Goal: Transaction & Acquisition: Purchase product/service

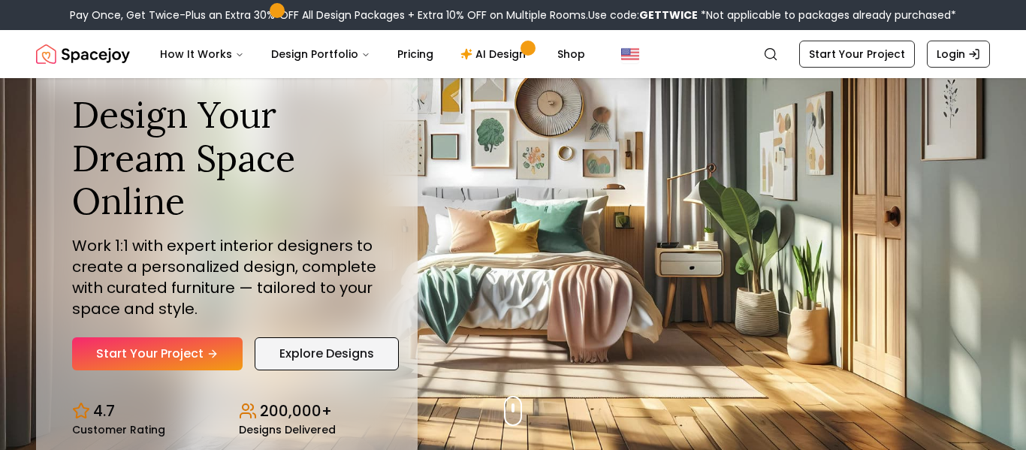
click at [328, 353] on link "Explore Designs" at bounding box center [327, 353] width 144 height 33
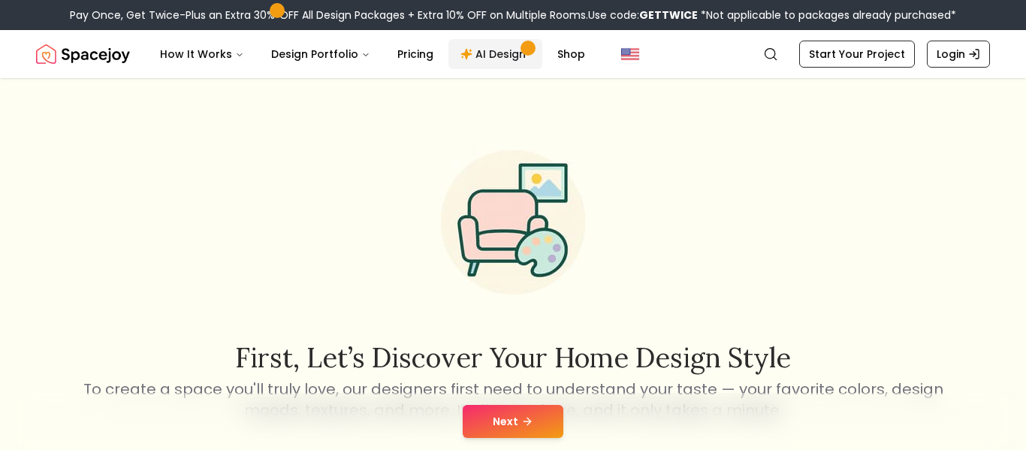
click at [486, 59] on link "AI Design" at bounding box center [495, 54] width 94 height 30
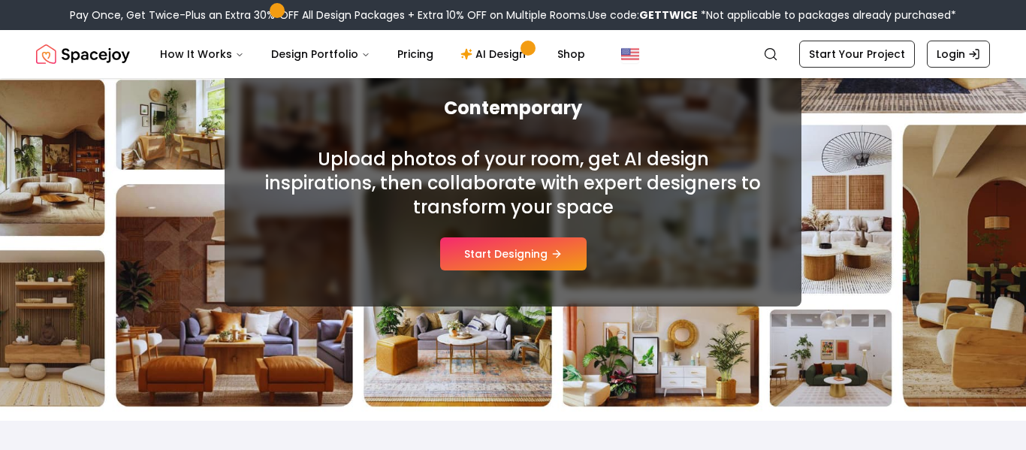
scroll to position [185, 0]
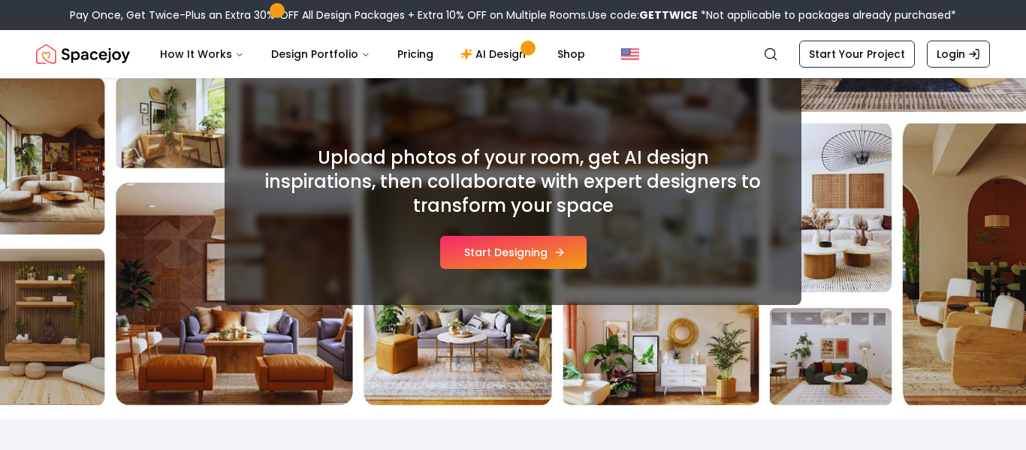
click at [502, 244] on button "Start Designing" at bounding box center [513, 252] width 146 height 33
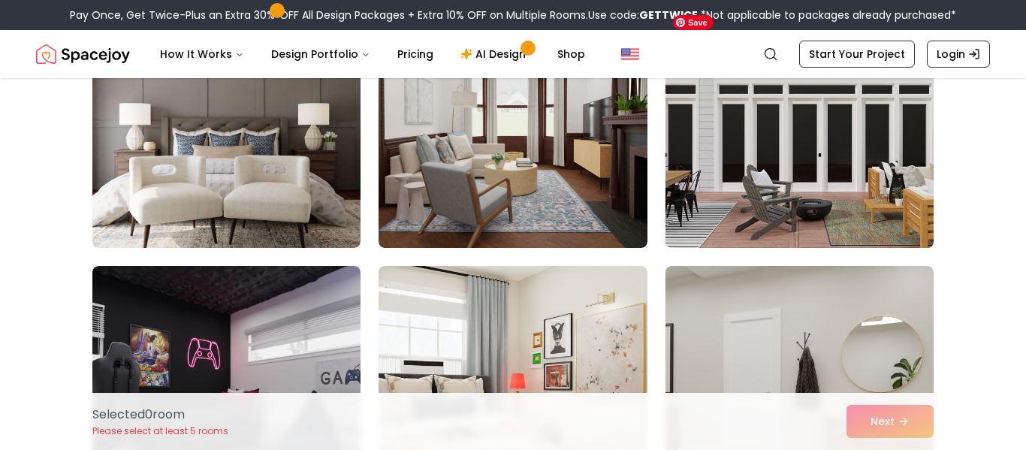
scroll to position [472, 0]
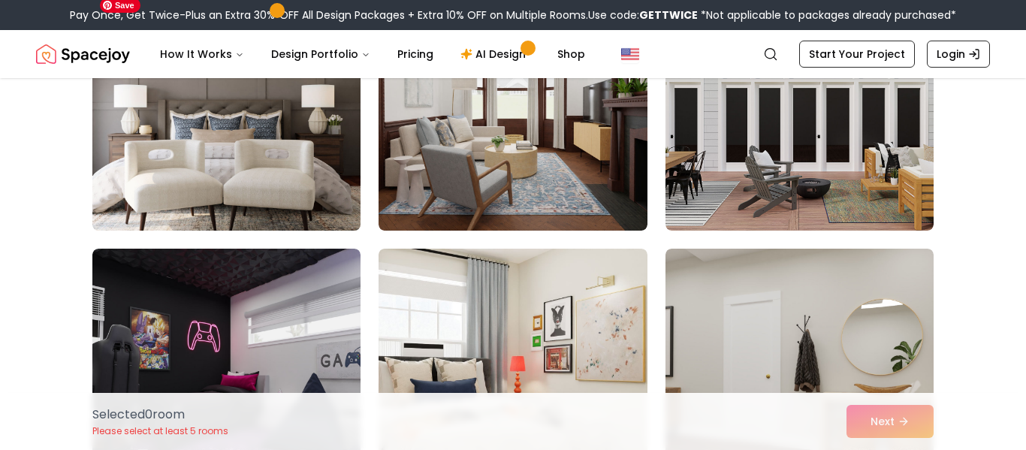
click at [231, 168] on img at bounding box center [227, 110] width 282 height 252
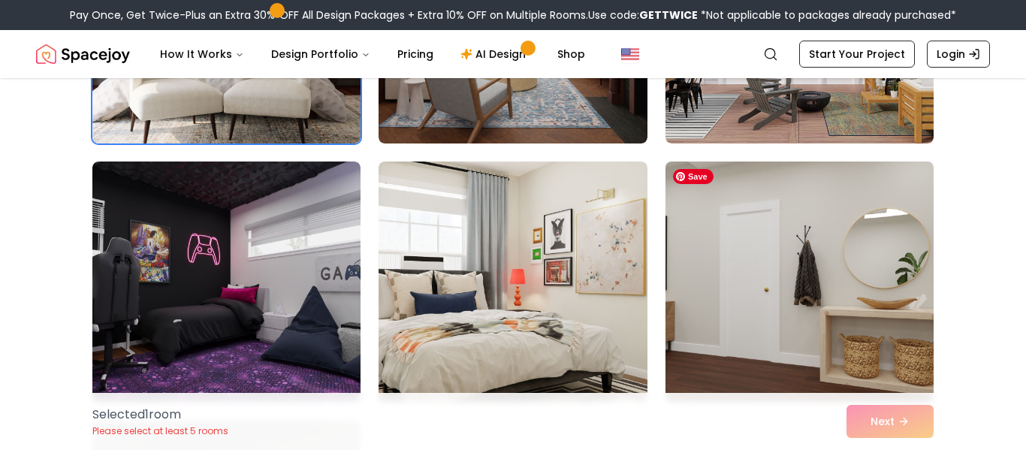
scroll to position [584, 0]
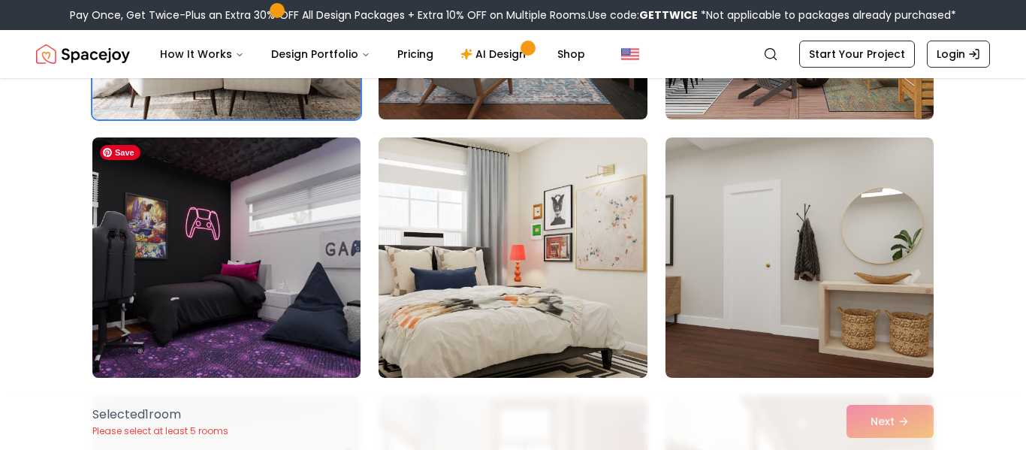
click at [318, 279] on img at bounding box center [227, 257] width 282 height 252
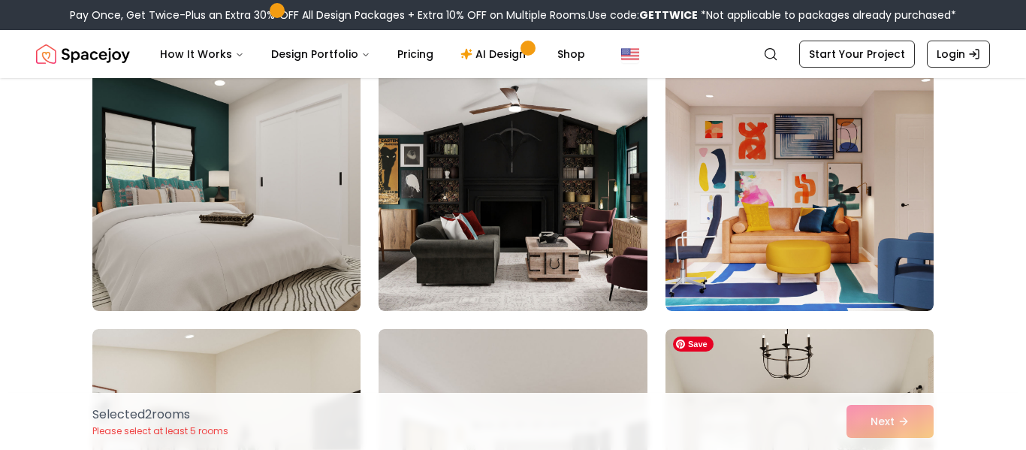
scroll to position [1943, 0]
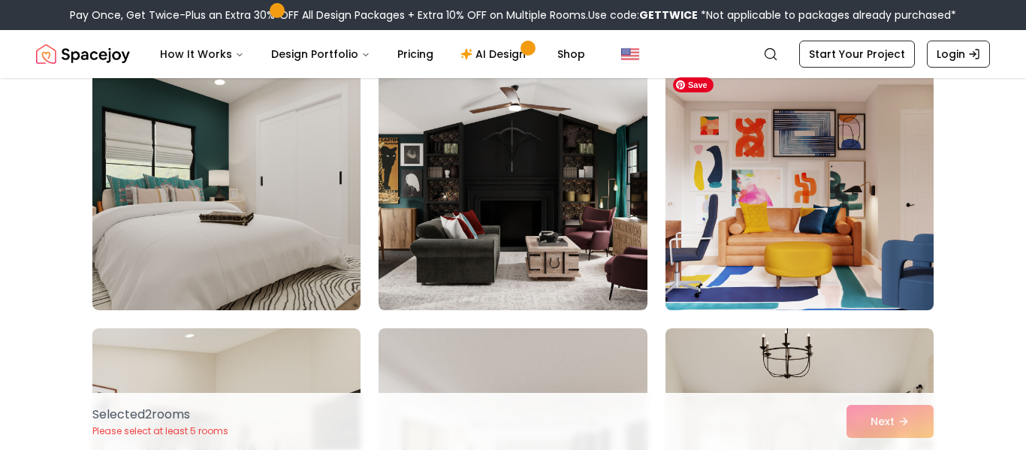
click at [740, 197] on img at bounding box center [800, 190] width 282 height 252
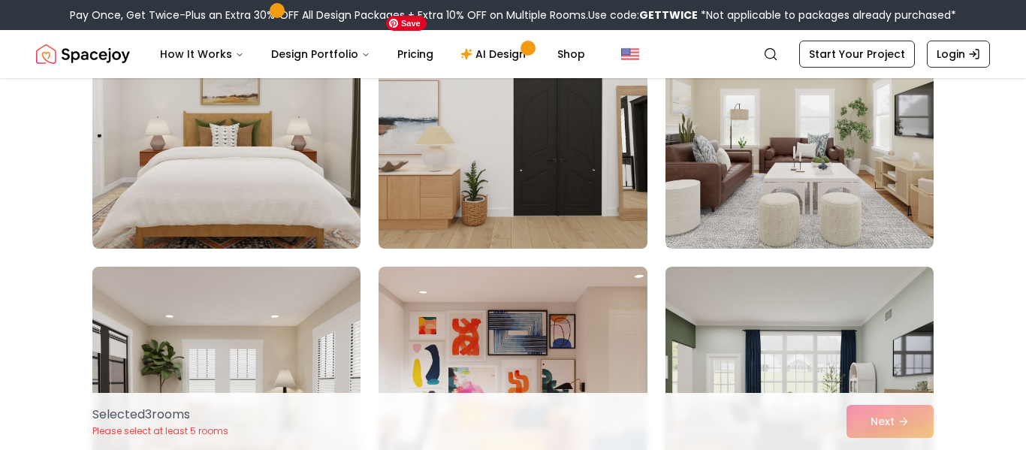
scroll to position [3572, 0]
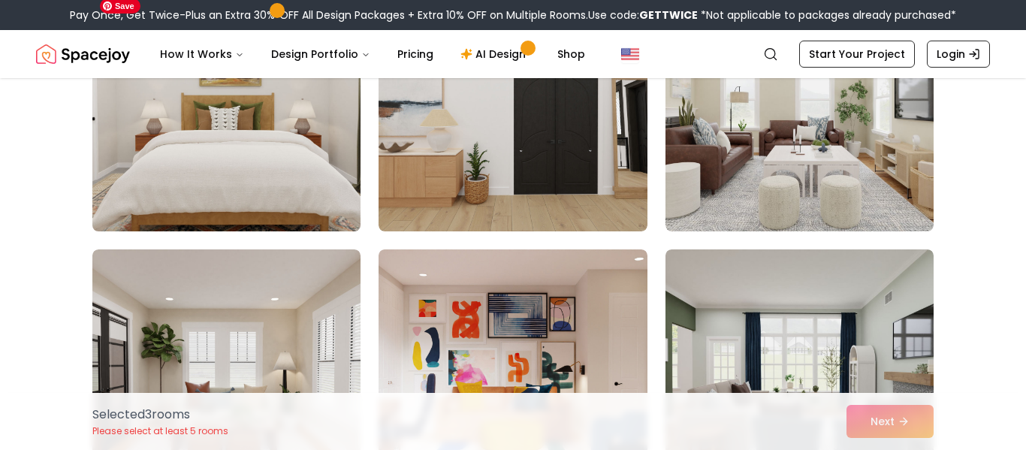
click at [323, 173] on img at bounding box center [227, 111] width 282 height 252
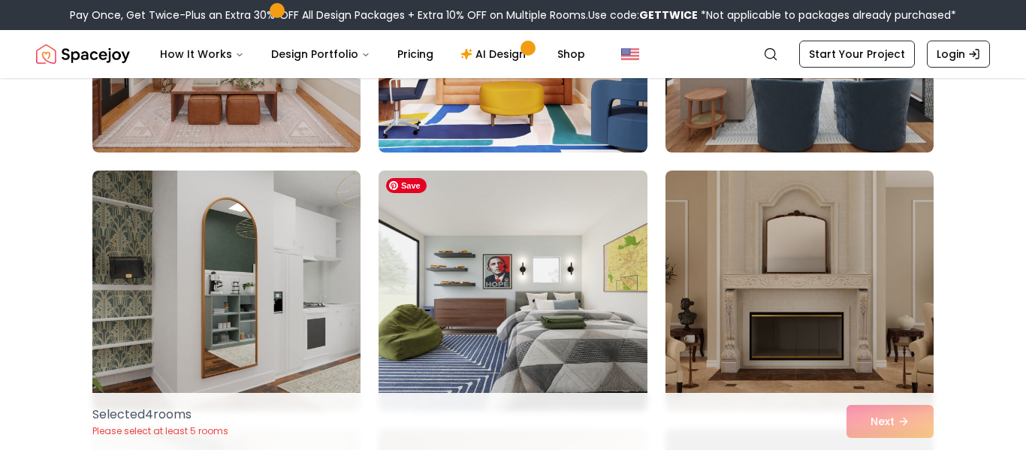
scroll to position [4062, 0]
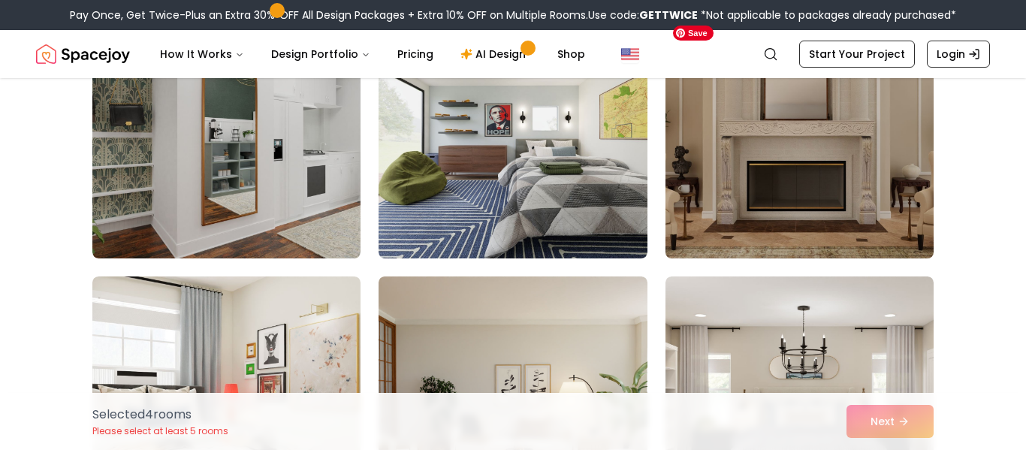
click at [716, 201] on img at bounding box center [800, 138] width 282 height 252
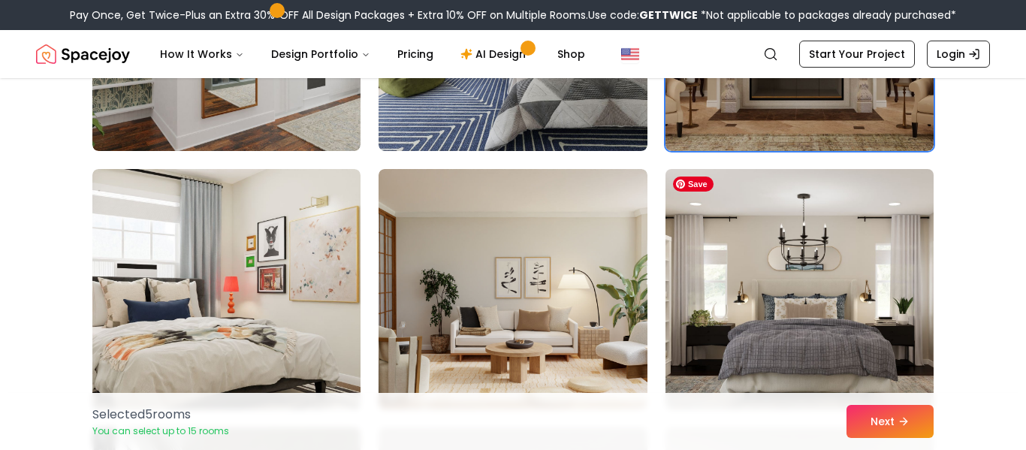
scroll to position [4179, 0]
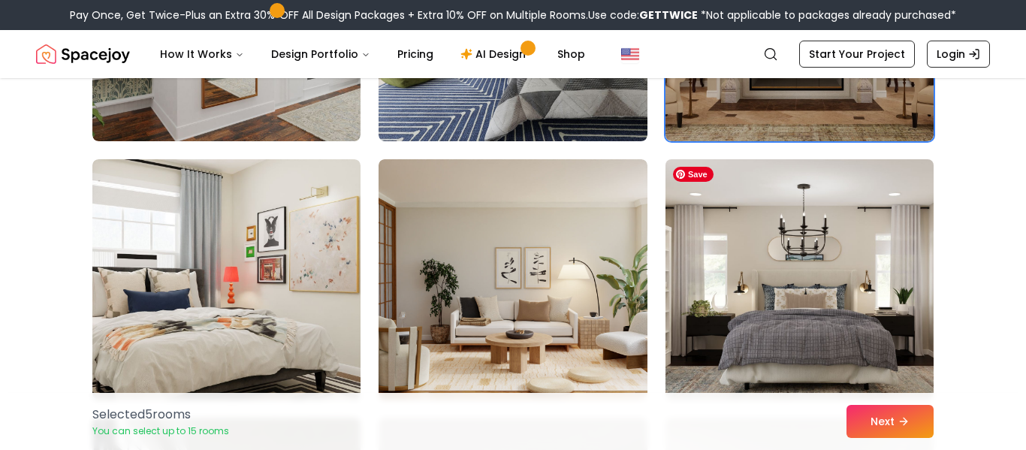
click at [760, 276] on img at bounding box center [800, 279] width 282 height 252
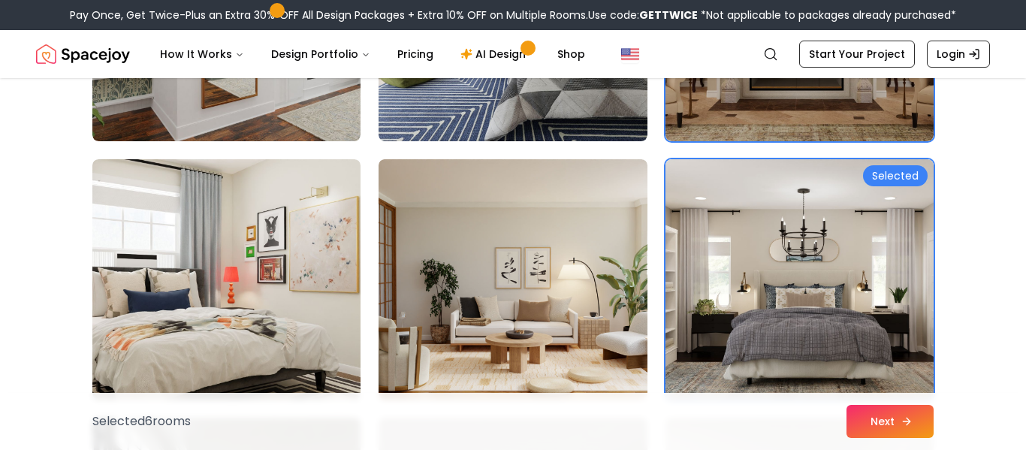
click at [881, 421] on button "Next" at bounding box center [889, 421] width 87 height 33
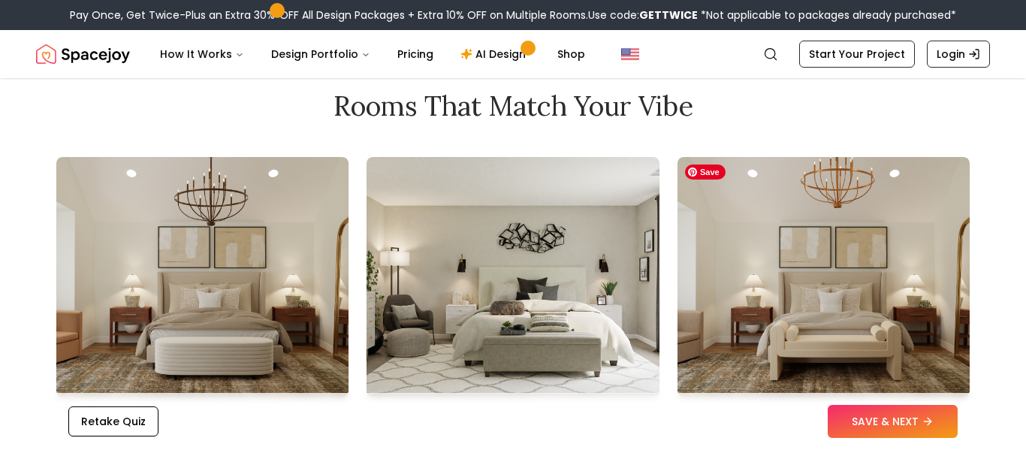
scroll to position [1598, 0]
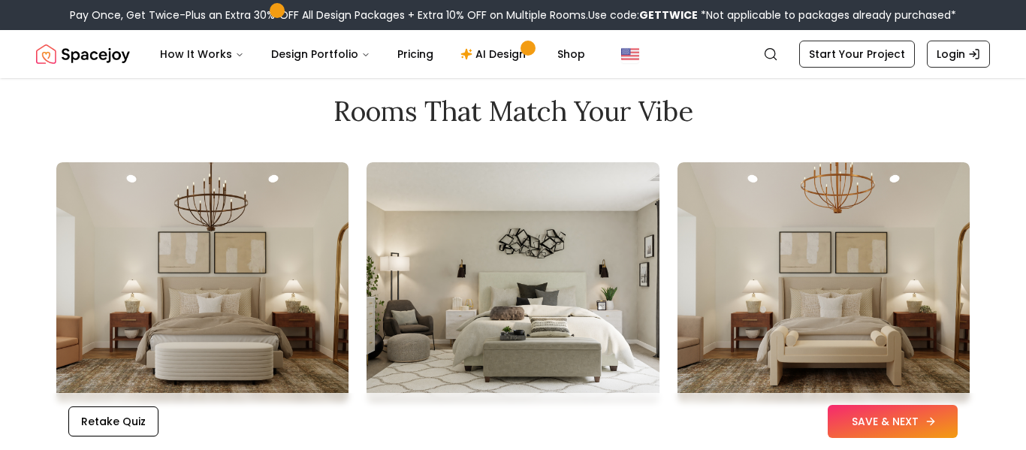
drag, startPoint x: 909, startPoint y: 422, endPoint x: 905, endPoint y: 406, distance: 16.2
click at [910, 422] on button "SAVE & NEXT" at bounding box center [893, 421] width 130 height 33
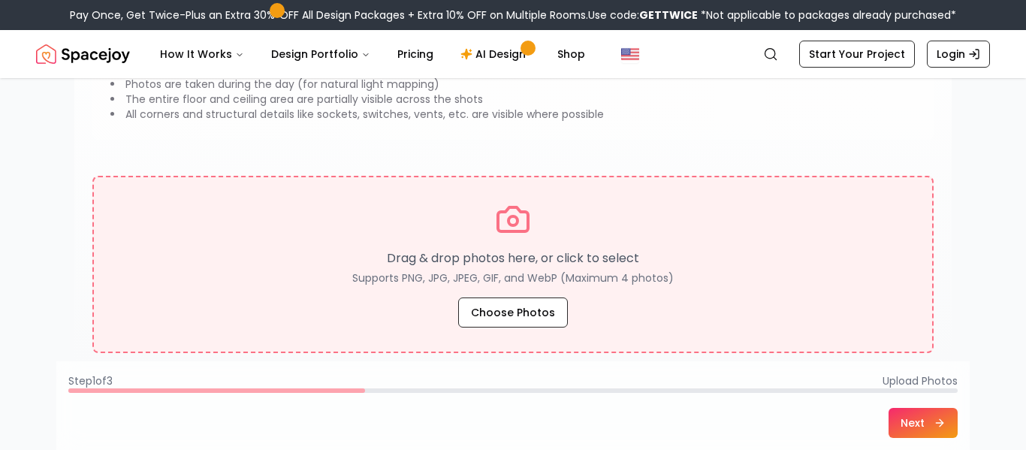
scroll to position [184, 0]
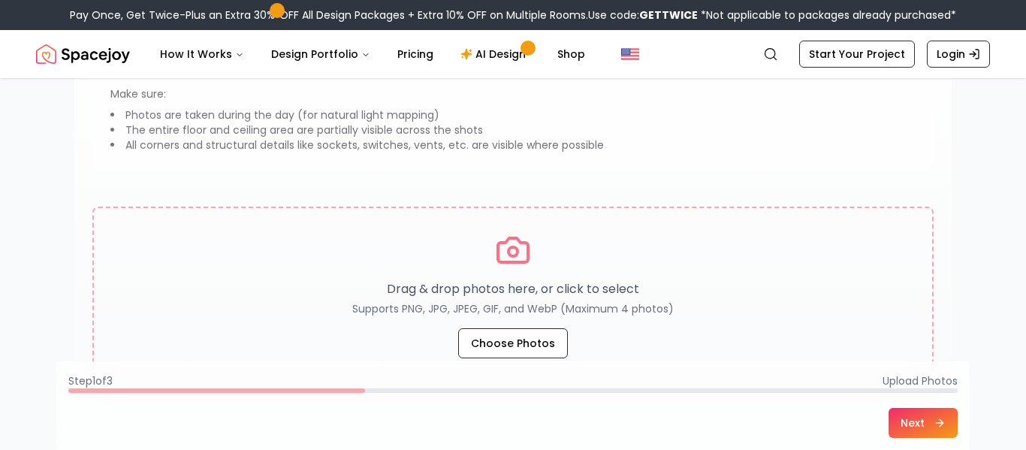
click at [77, 59] on img "Spacejoy" at bounding box center [83, 54] width 94 height 30
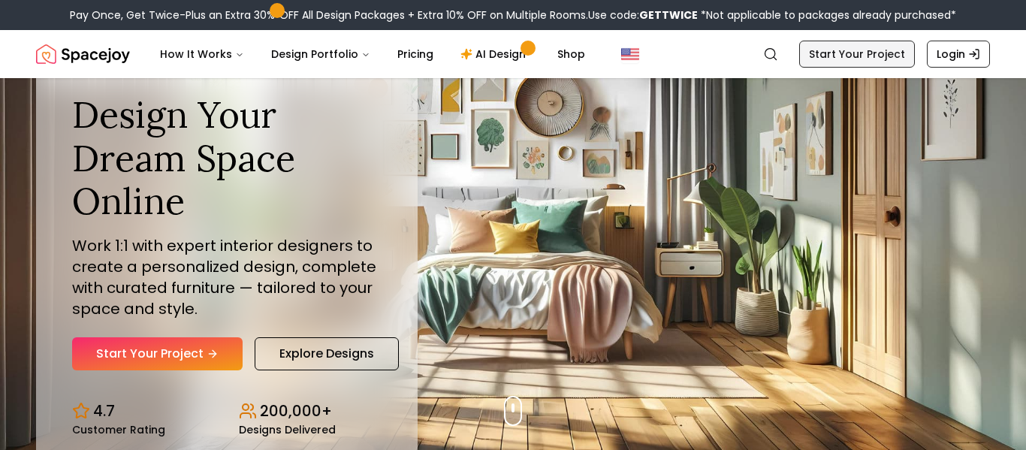
click at [825, 52] on link "Start Your Project" at bounding box center [857, 54] width 116 height 27
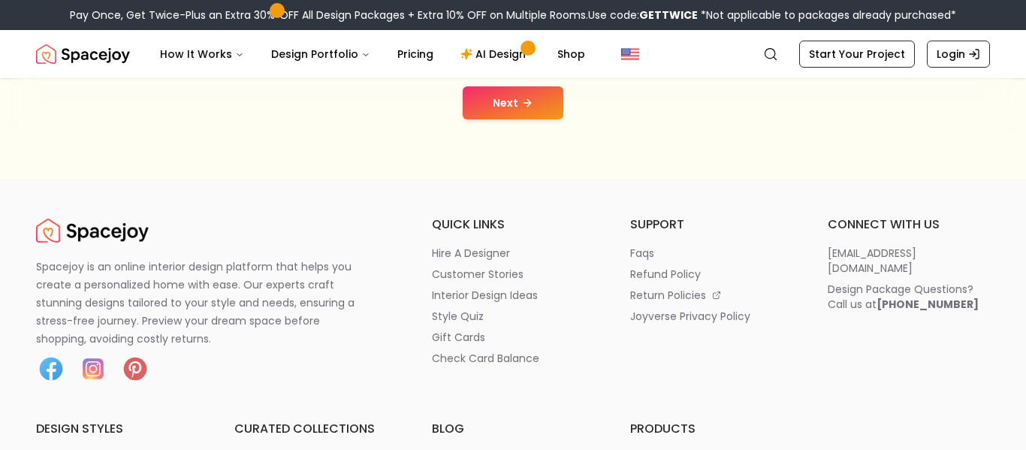
scroll to position [259, 0]
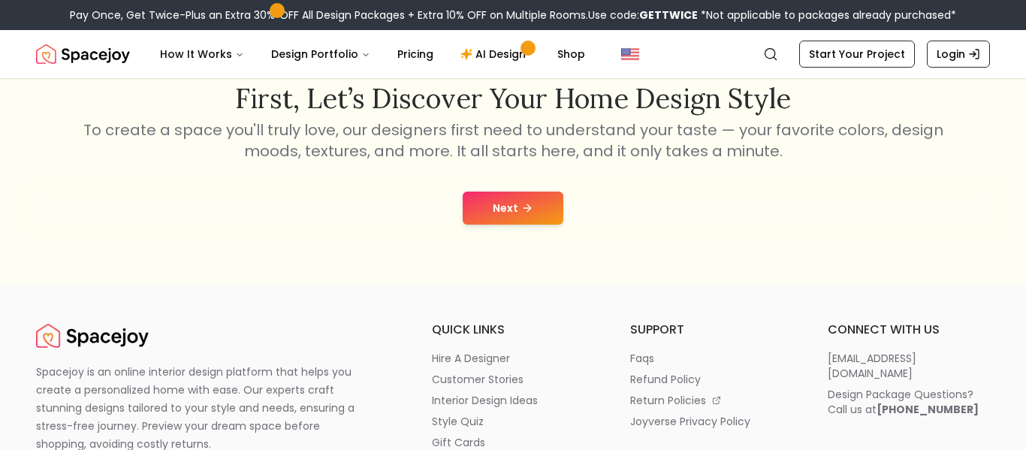
drag, startPoint x: 502, startPoint y: 201, endPoint x: 521, endPoint y: 157, distance: 48.1
click at [490, 194] on button "Next" at bounding box center [513, 208] width 101 height 33
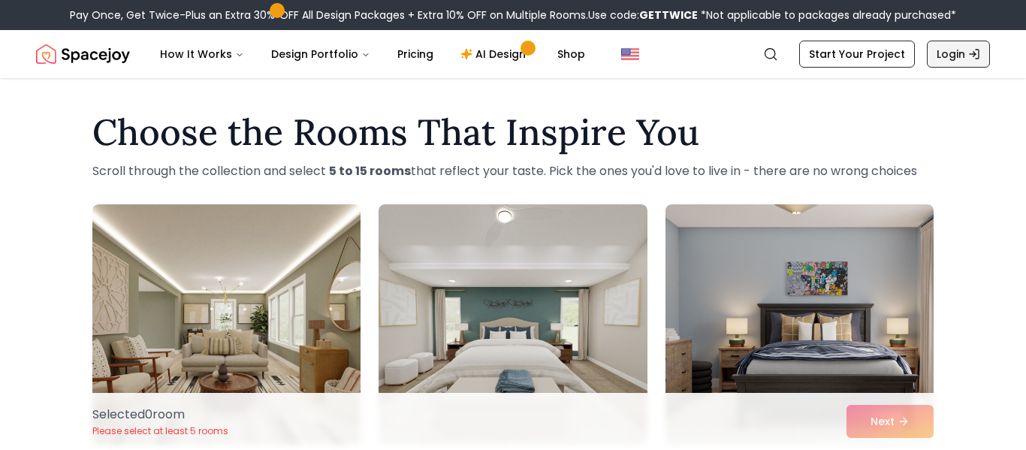
click at [948, 56] on link "Login" at bounding box center [958, 54] width 63 height 27
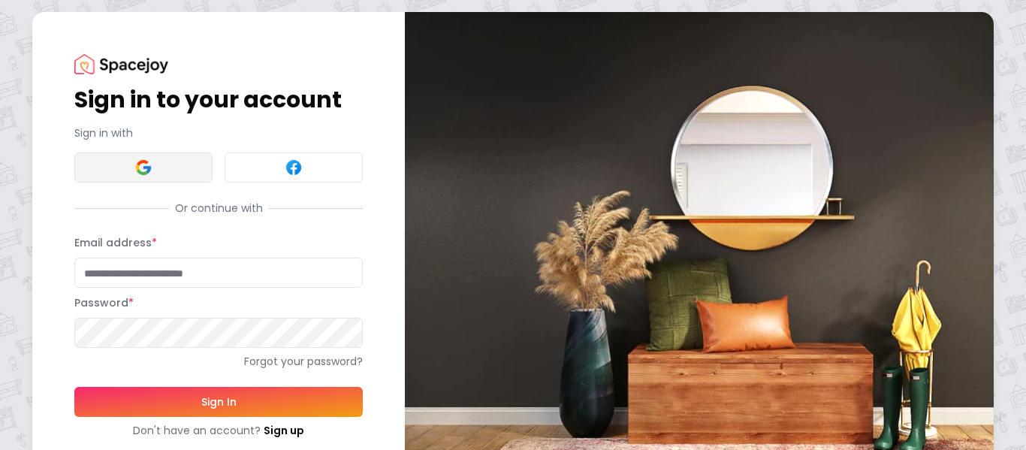
click at [149, 164] on img at bounding box center [143, 167] width 18 height 18
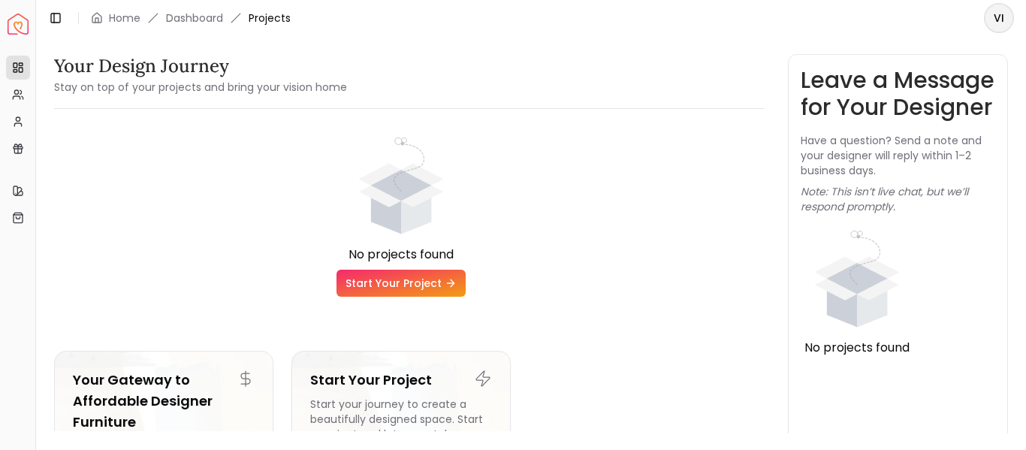
click at [397, 289] on link "Start Your Project" at bounding box center [400, 283] width 129 height 27
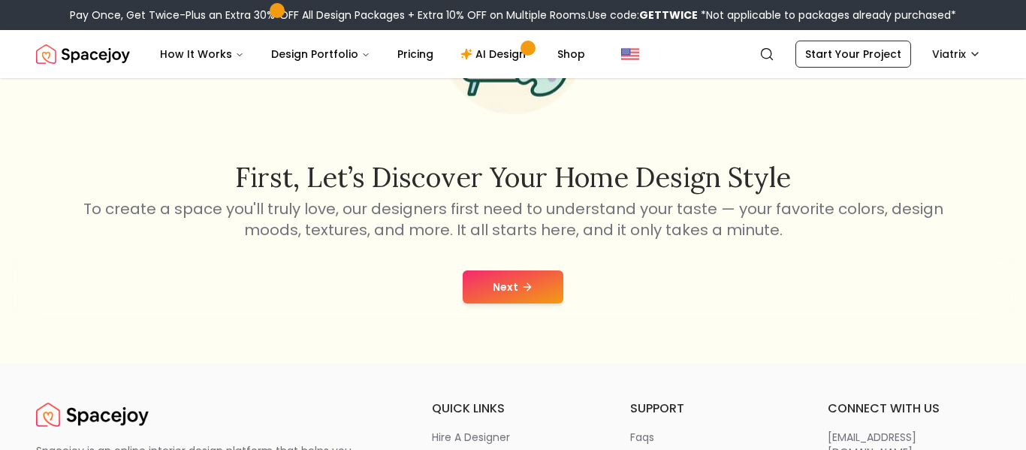
scroll to position [264, 0]
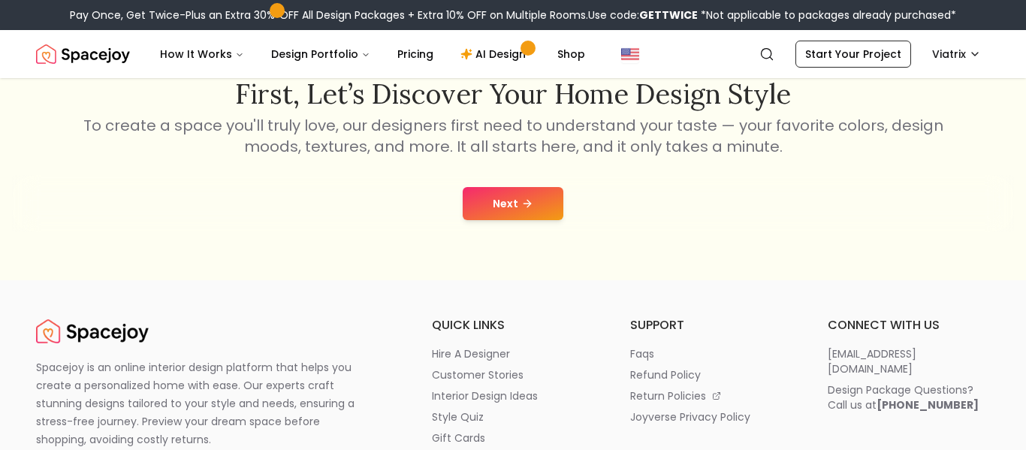
click at [505, 206] on button "Next" at bounding box center [513, 203] width 101 height 33
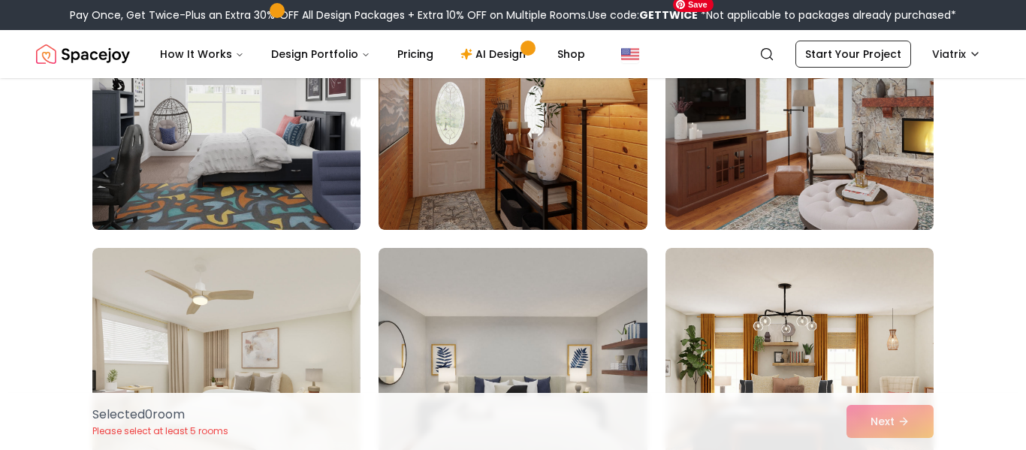
scroll to position [175, 0]
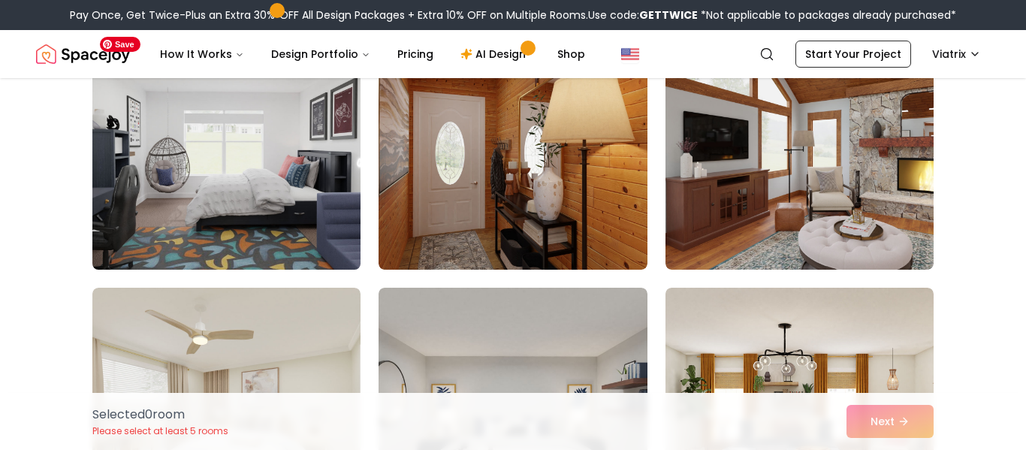
click at [293, 205] on img at bounding box center [227, 149] width 282 height 252
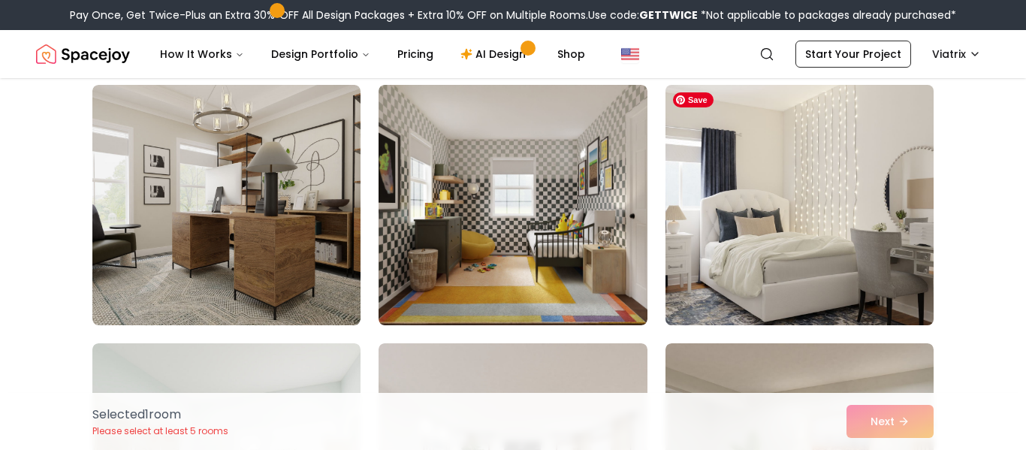
scroll to position [2773, 0]
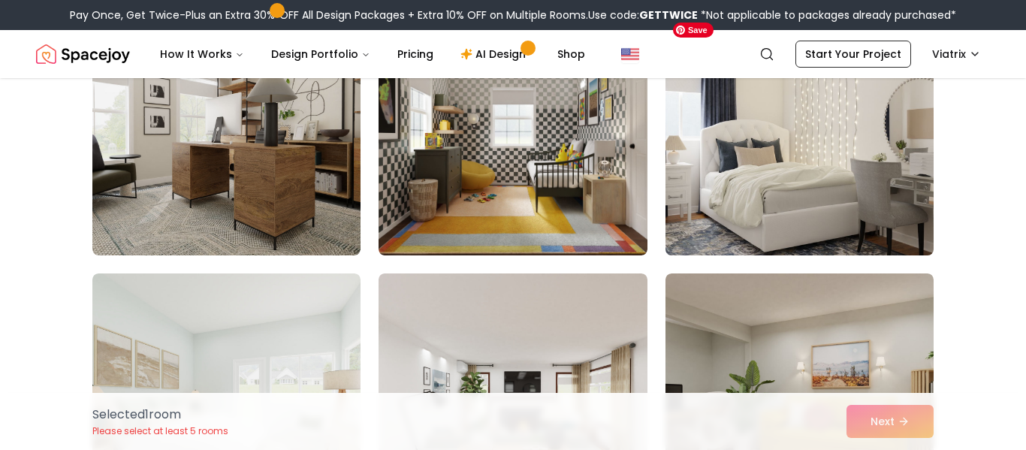
click at [849, 179] on img at bounding box center [800, 135] width 282 height 252
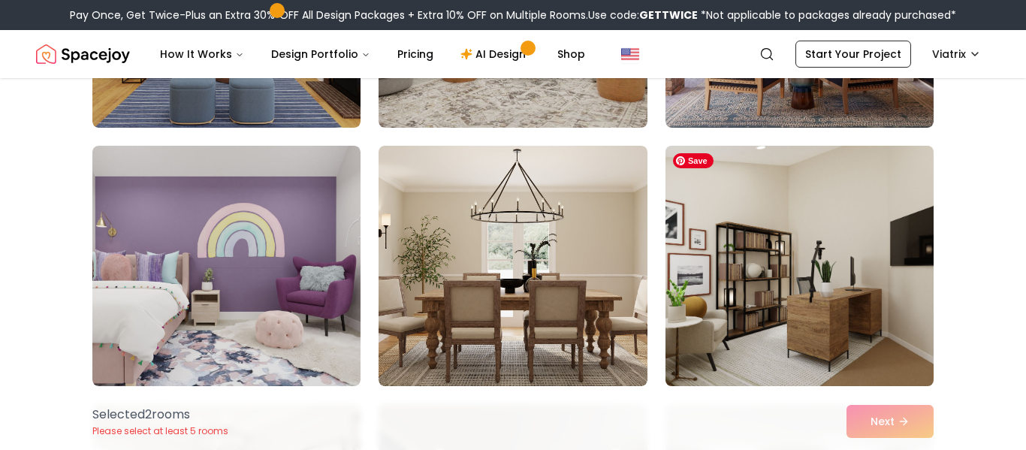
scroll to position [4462, 0]
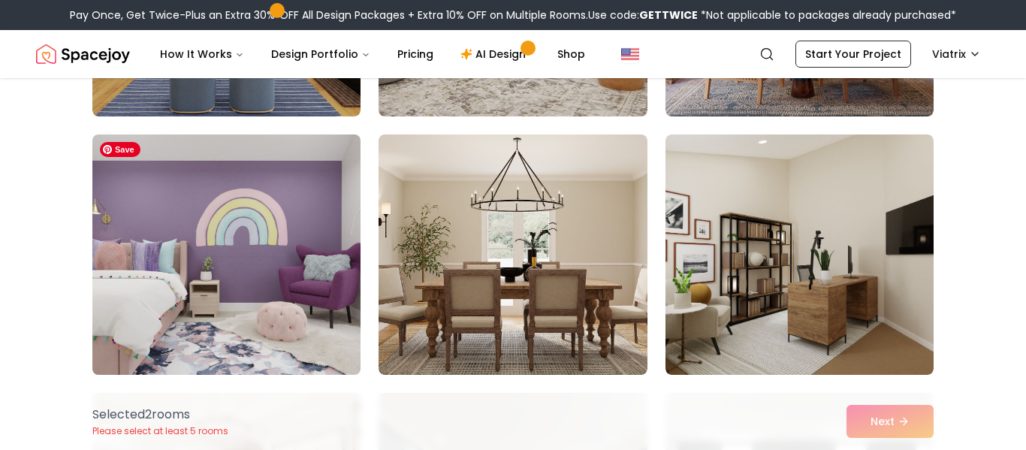
click at [243, 299] on img at bounding box center [227, 254] width 282 height 252
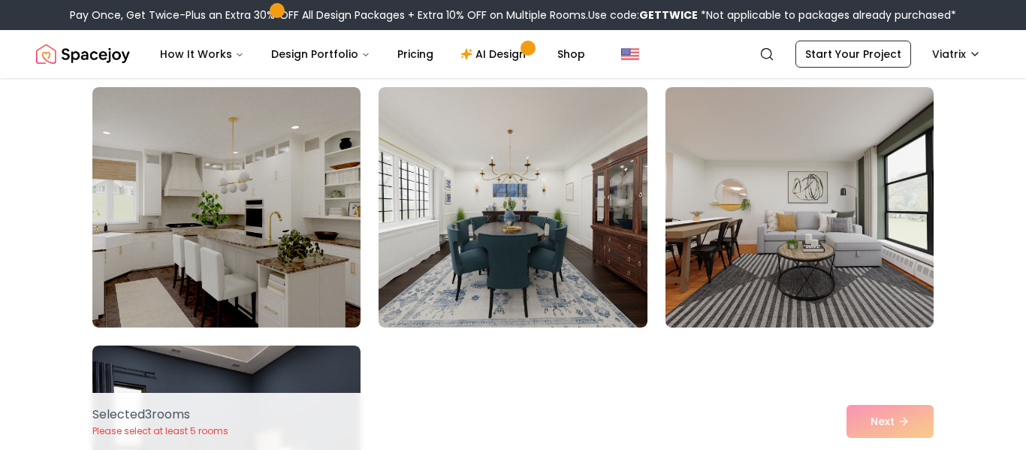
scroll to position [8374, 0]
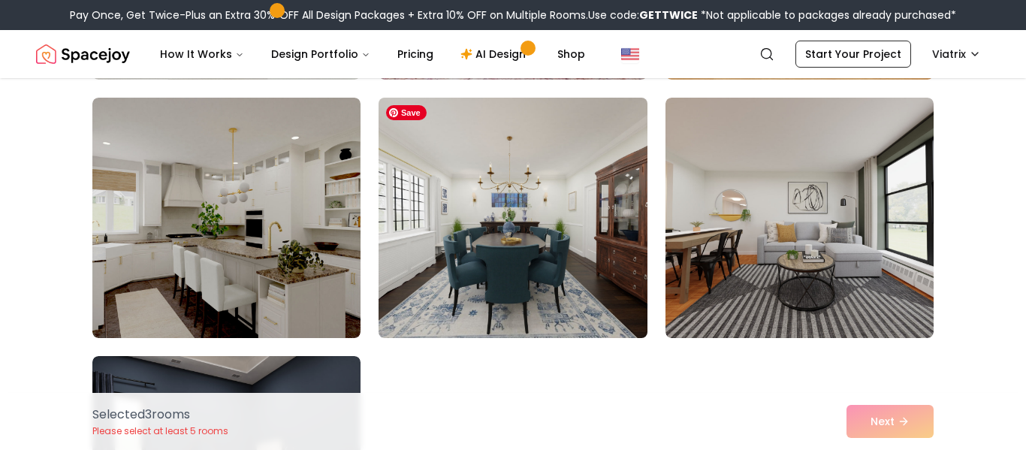
click at [557, 261] on img at bounding box center [513, 218] width 282 height 252
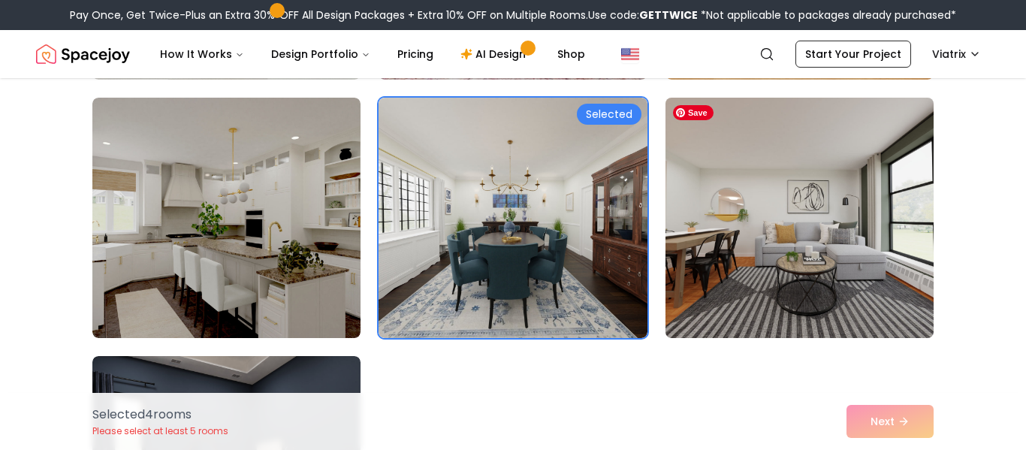
click at [762, 273] on img at bounding box center [800, 218] width 282 height 252
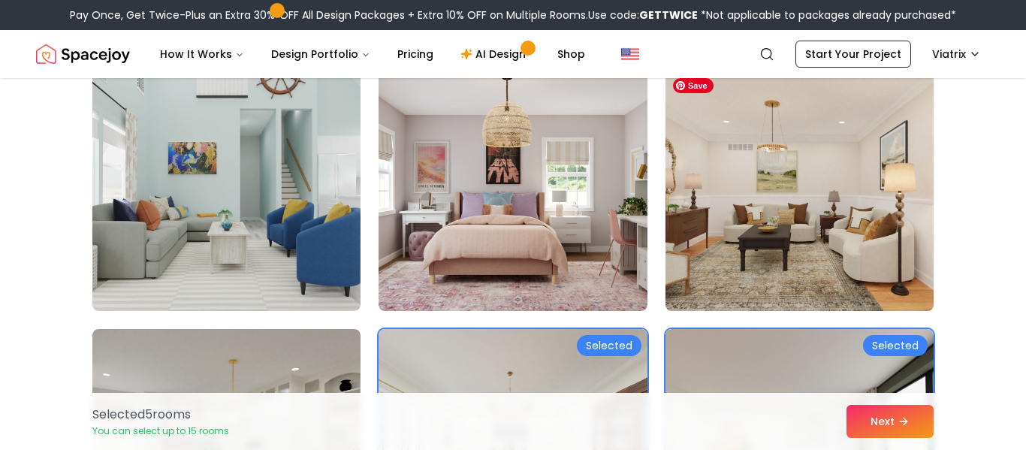
scroll to position [8124, 0]
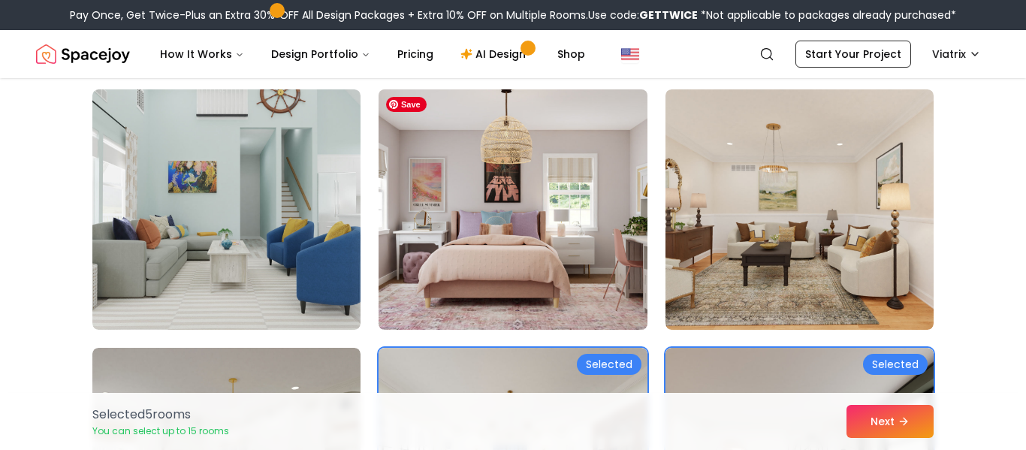
click at [602, 271] on img at bounding box center [513, 209] width 282 height 252
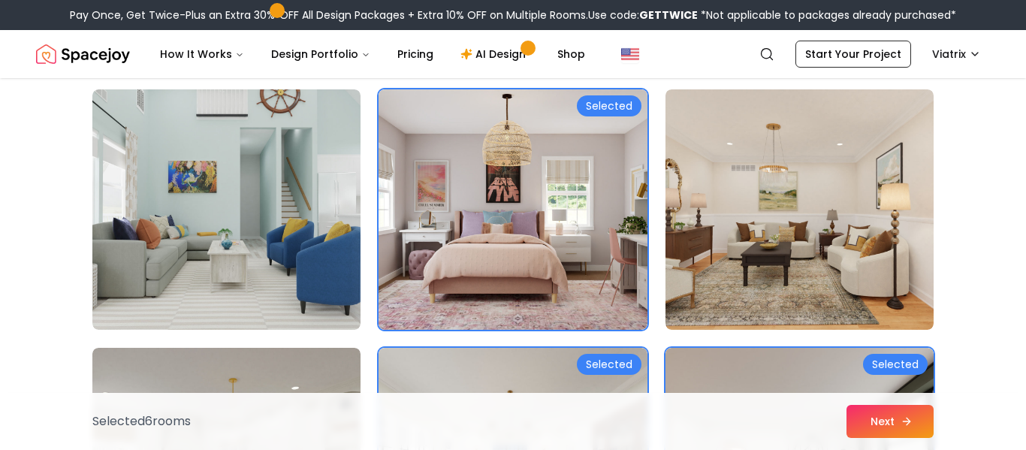
click at [872, 418] on button "Next" at bounding box center [889, 421] width 87 height 33
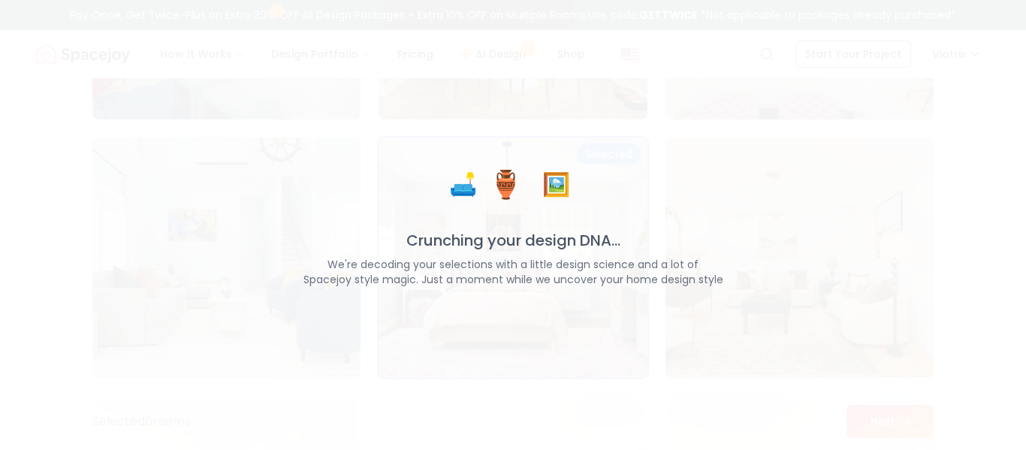
scroll to position [8172, 0]
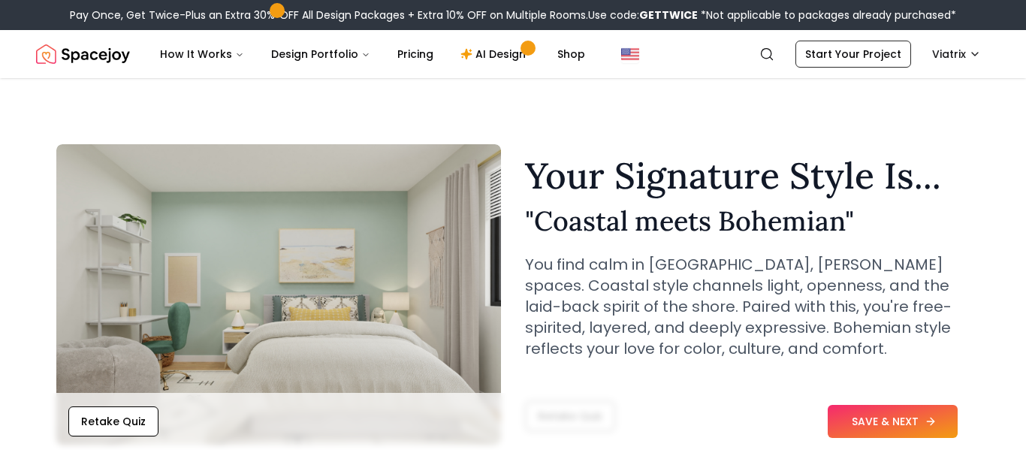
click at [934, 430] on button "SAVE & NEXT" at bounding box center [893, 421] width 130 height 33
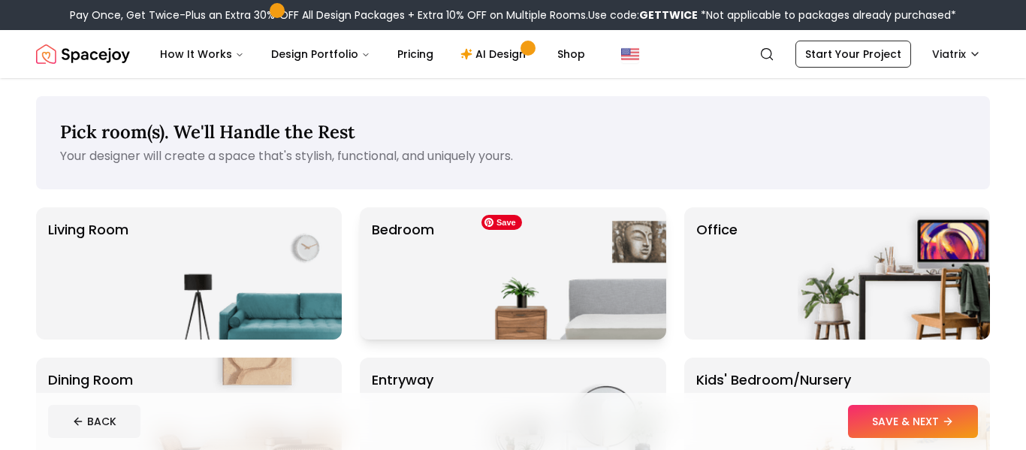
click at [563, 283] on img at bounding box center [570, 273] width 192 height 132
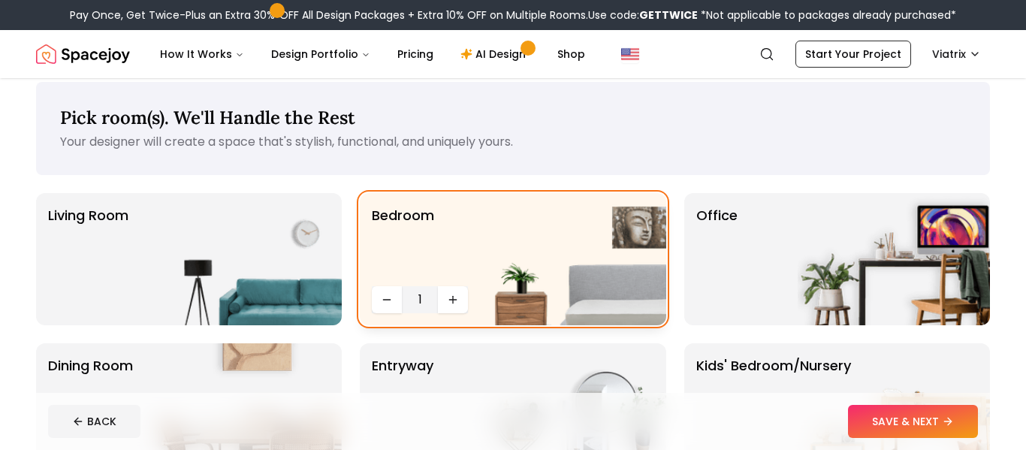
scroll to position [15, 0]
click at [452, 293] on icon "Increase quantity" at bounding box center [453, 299] width 12 height 12
click at [385, 297] on icon "Decrease quantity" at bounding box center [387, 299] width 12 height 12
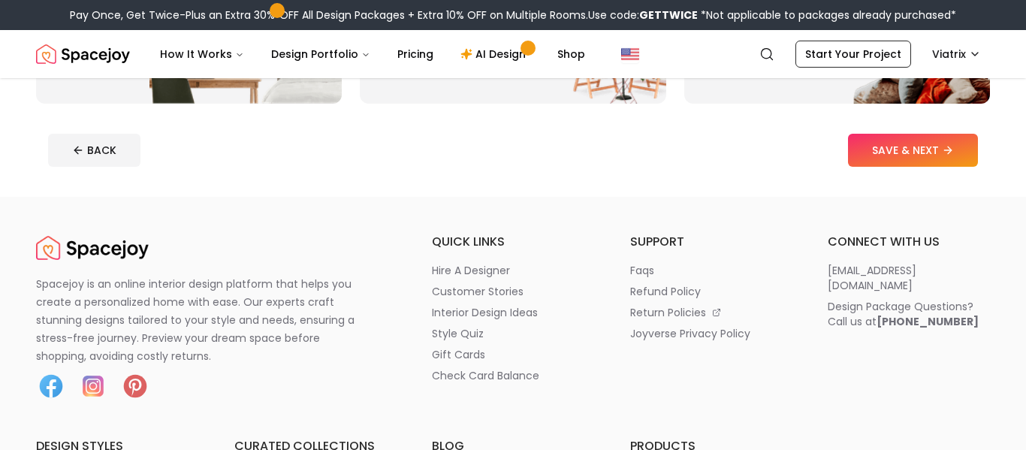
scroll to position [575, 0]
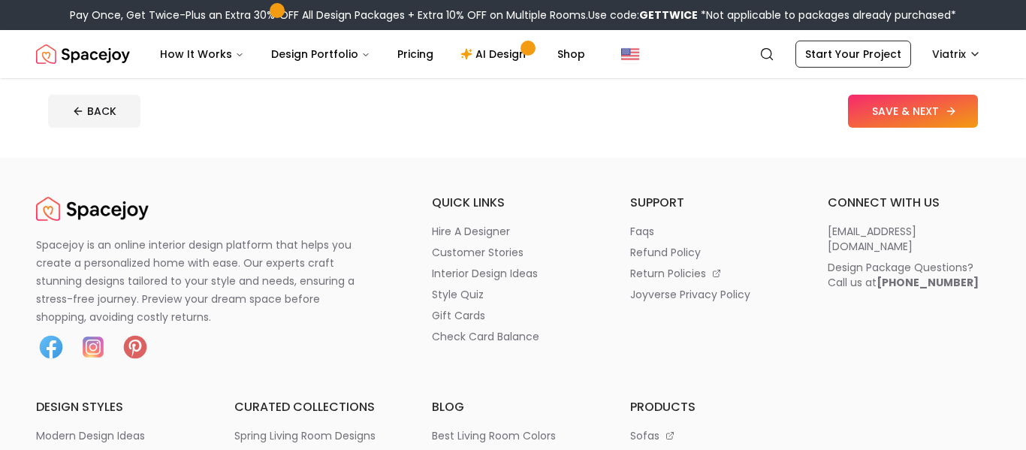
click at [911, 120] on button "SAVE & NEXT" at bounding box center [913, 111] width 130 height 33
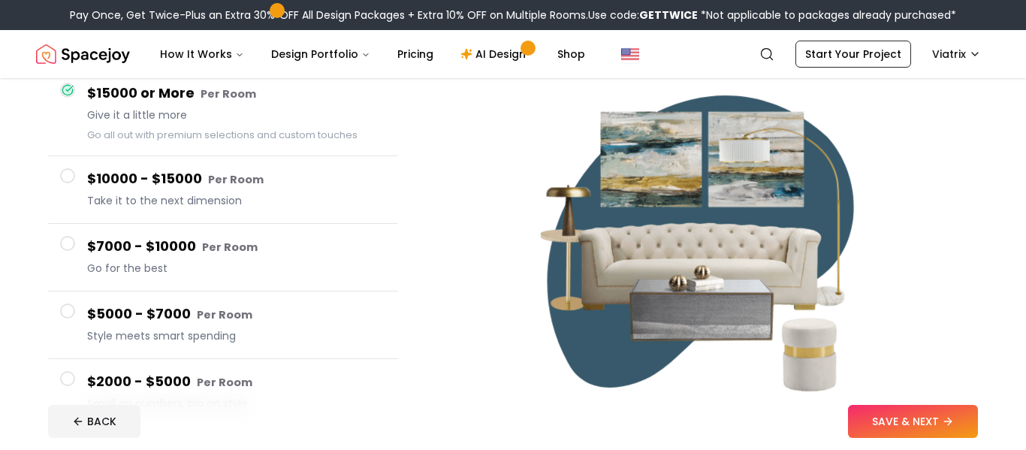
scroll to position [243, 0]
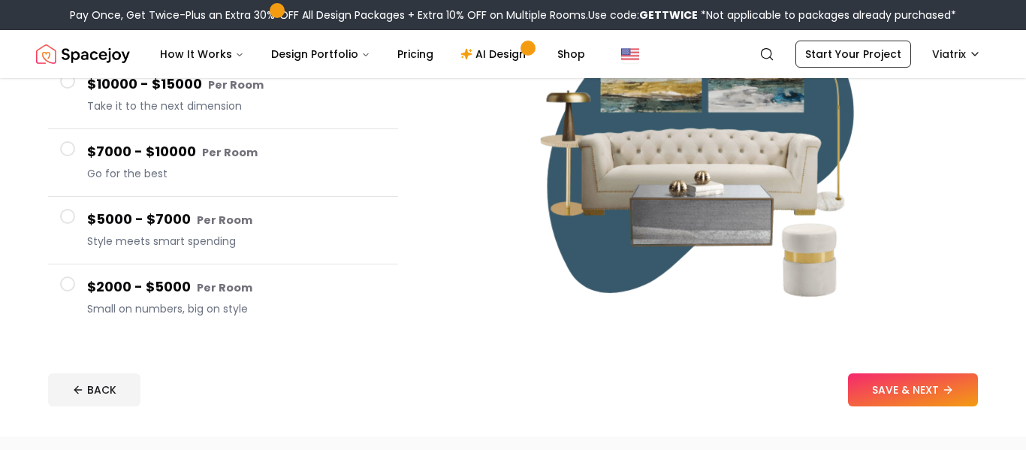
click at [276, 297] on h4 "$2000 - $5000 Per Room" at bounding box center [236, 287] width 299 height 22
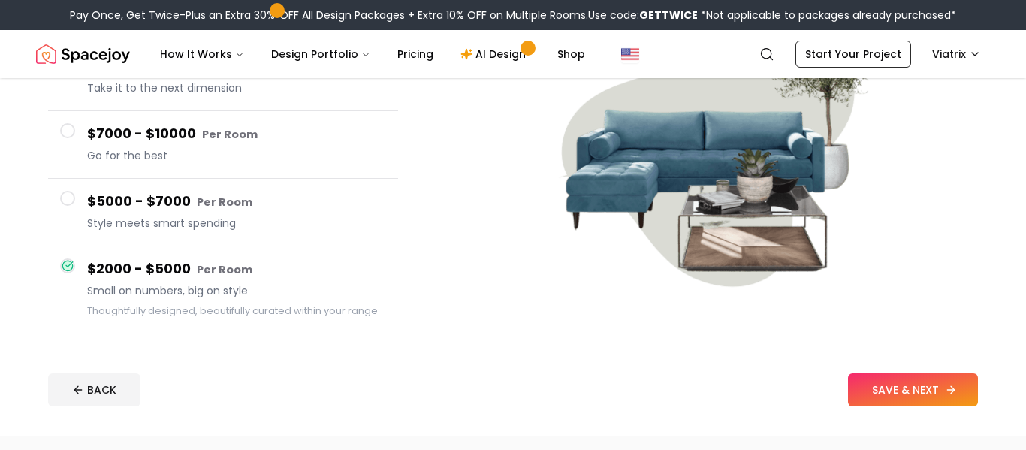
click at [876, 382] on button "SAVE & NEXT" at bounding box center [913, 389] width 130 height 33
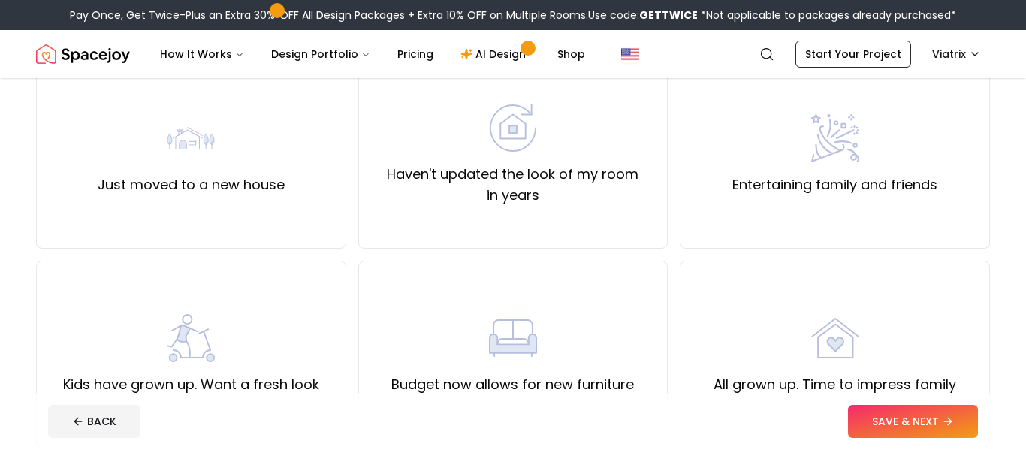
scroll to position [140, 0]
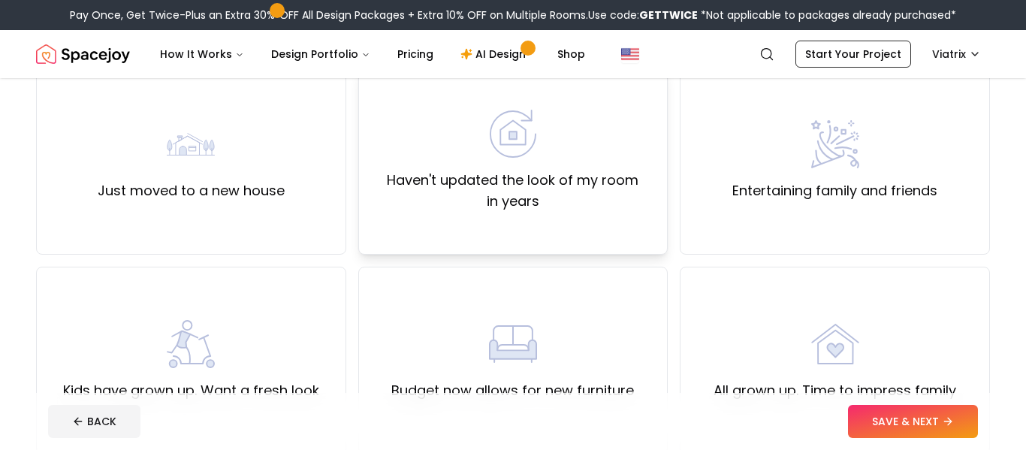
click at [624, 176] on label "Haven't updated the look of my room in years" at bounding box center [513, 191] width 285 height 42
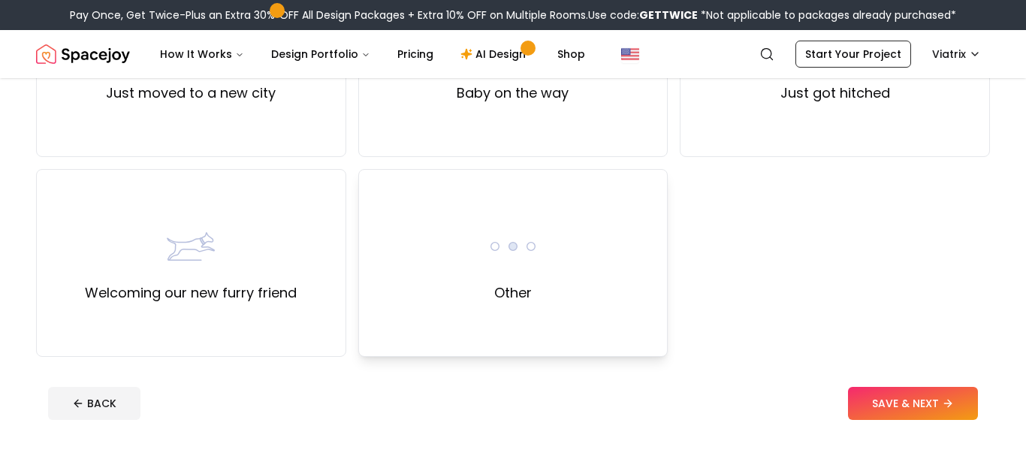
scroll to position [803, 0]
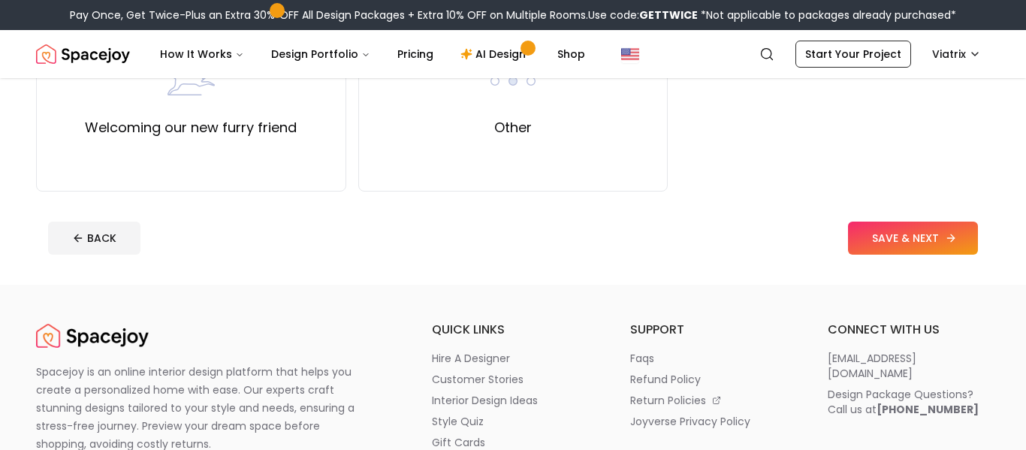
click at [927, 252] on button "SAVE & NEXT" at bounding box center [913, 238] width 130 height 33
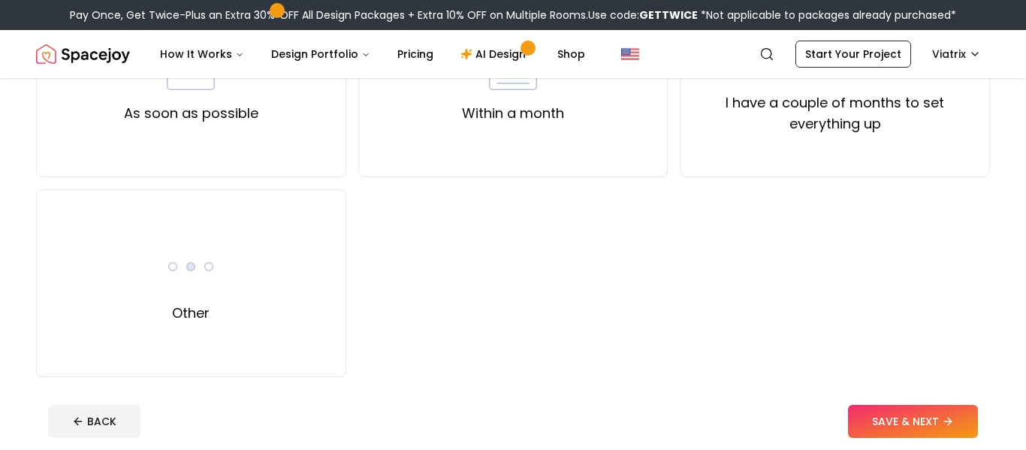
scroll to position [119, 0]
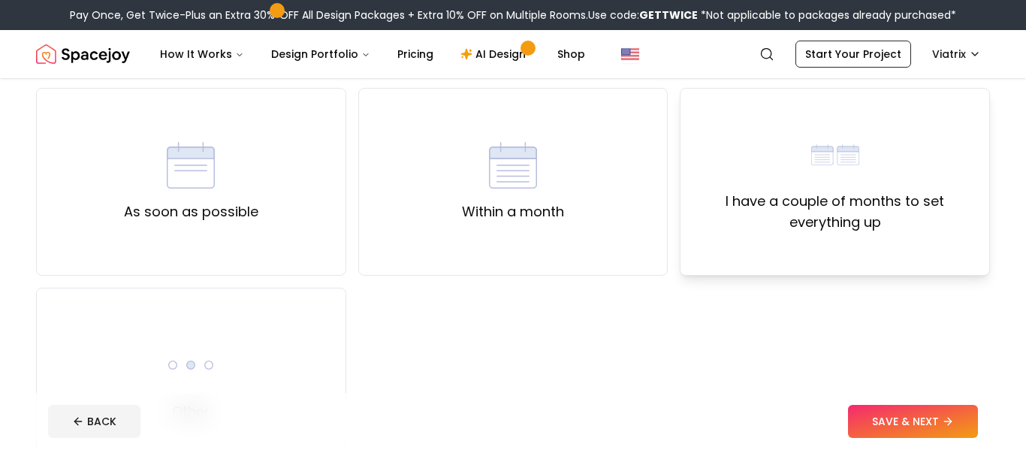
click at [789, 189] on div "I have a couple of months to set everything up" at bounding box center [834, 182] width 285 height 102
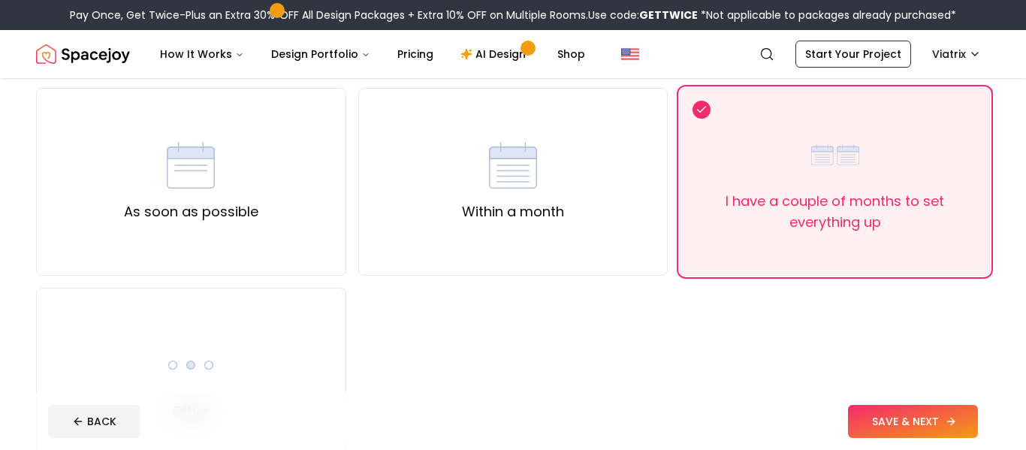
click at [900, 409] on button "SAVE & NEXT" at bounding box center [913, 421] width 130 height 33
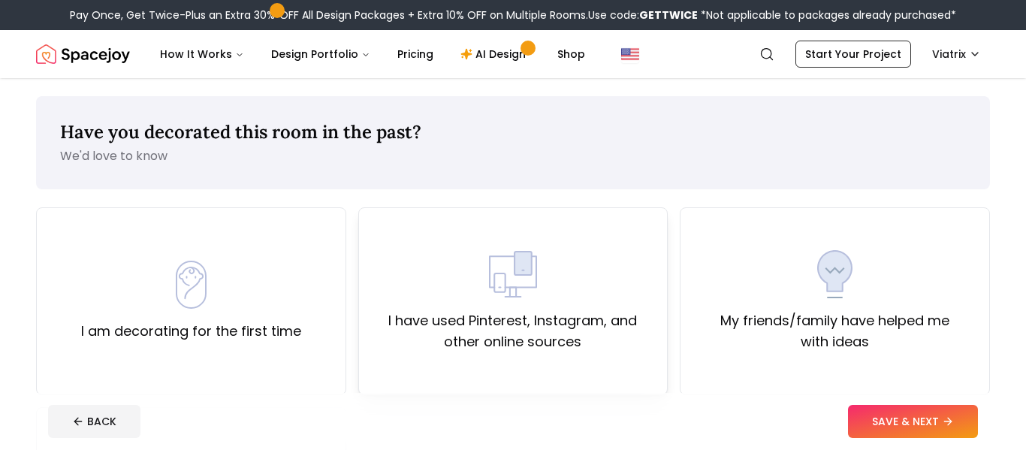
click at [545, 297] on div "I have used Pinterest, Instagram, and other online sources" at bounding box center [513, 301] width 285 height 102
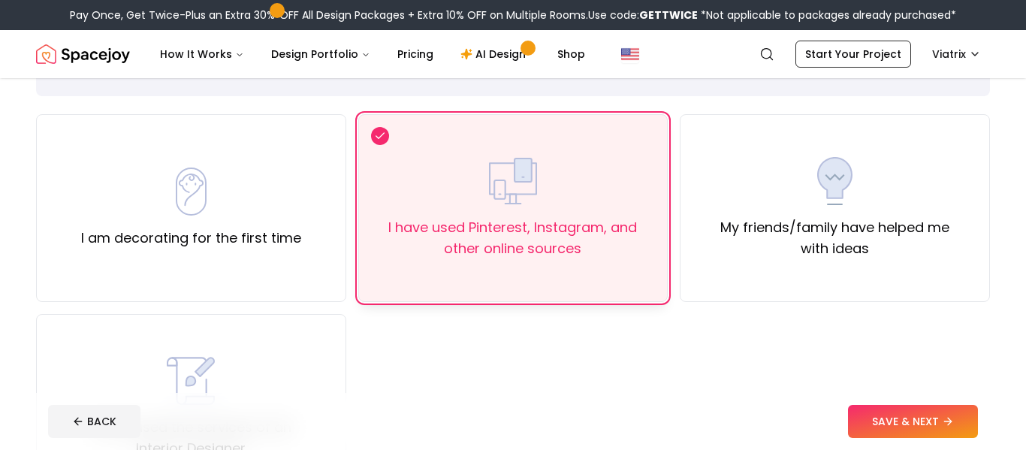
scroll to position [215, 0]
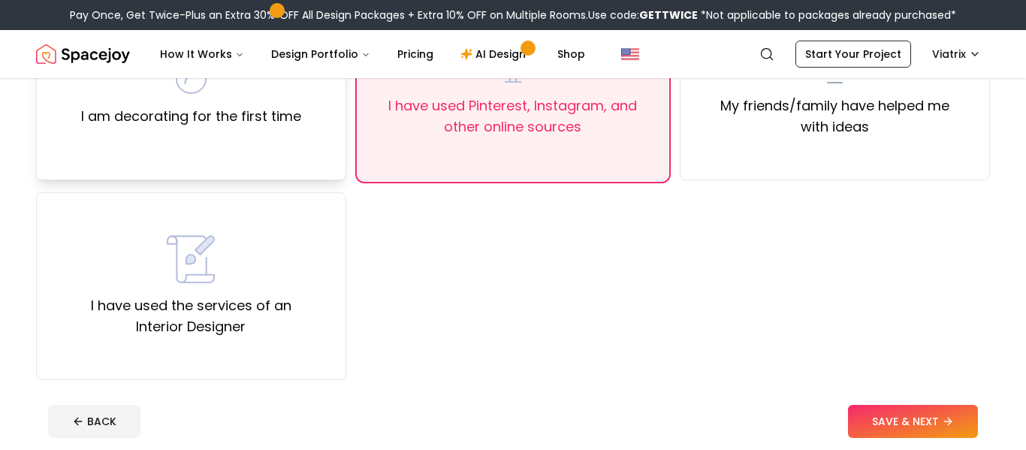
click at [273, 154] on div "I am decorating for the first time" at bounding box center [191, 86] width 310 height 188
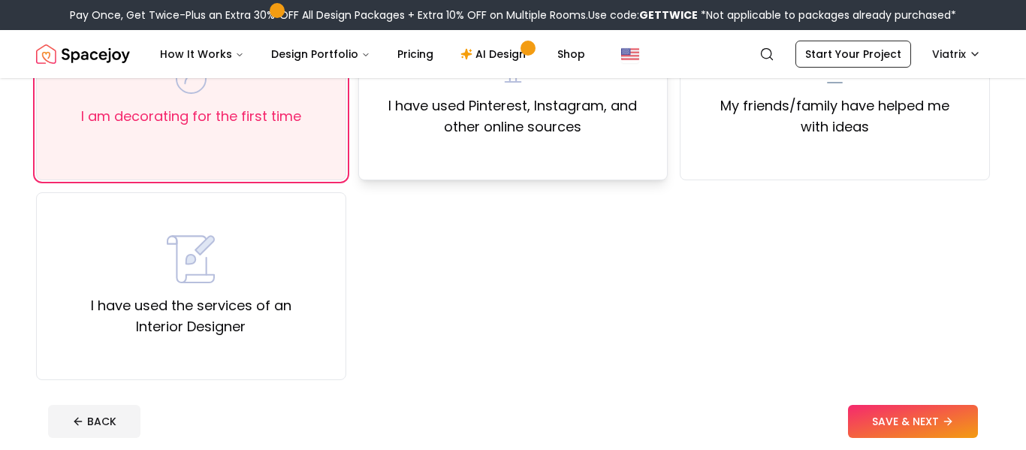
click at [376, 134] on label "I have used Pinterest, Instagram, and other online sources" at bounding box center [513, 116] width 285 height 42
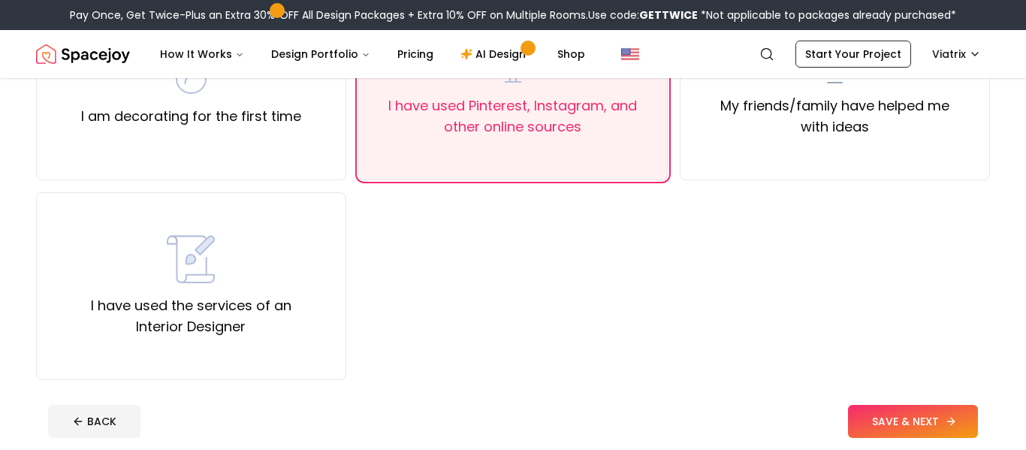
click at [899, 421] on button "SAVE & NEXT" at bounding box center [913, 421] width 130 height 33
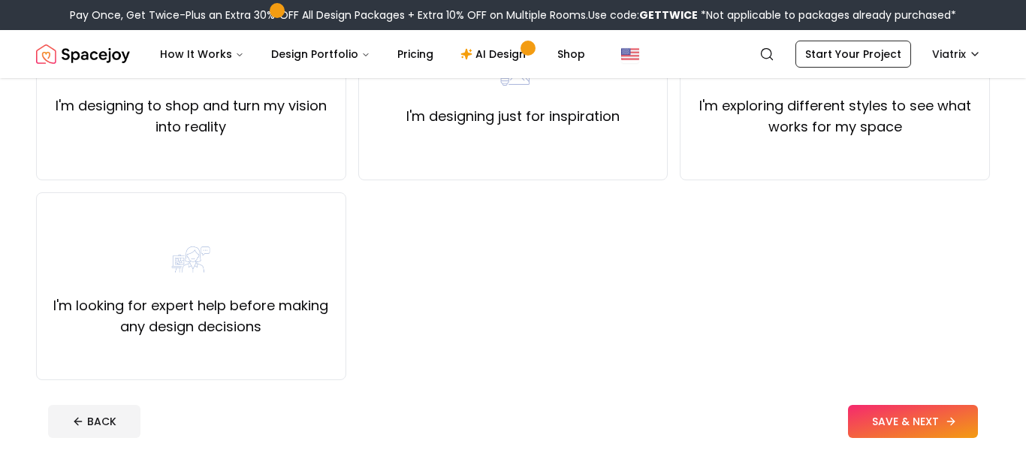
scroll to position [15, 0]
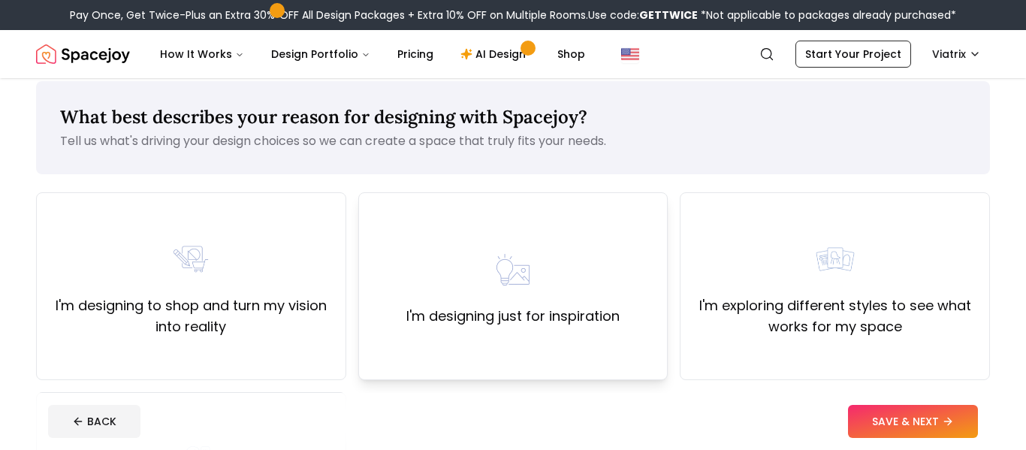
click at [616, 303] on div "I'm designing just for inspiration" at bounding box center [512, 286] width 213 height 81
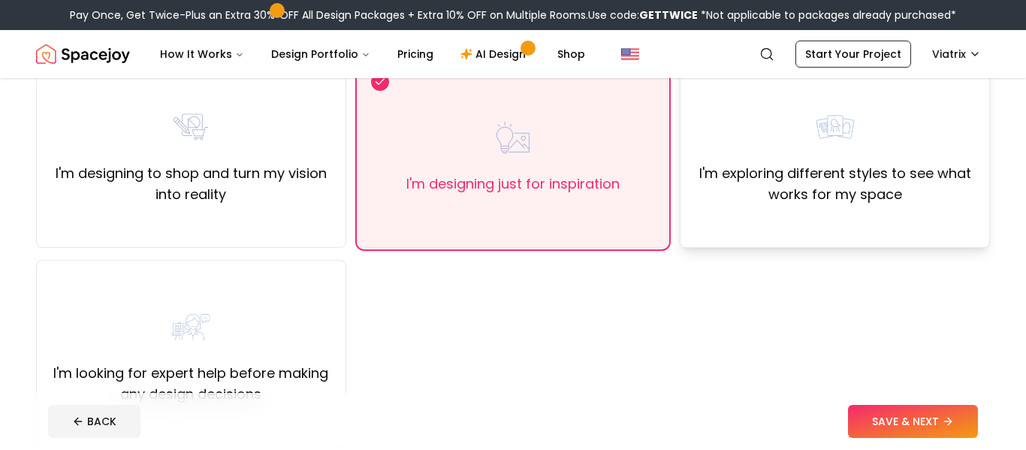
scroll to position [146, 0]
click at [819, 201] on label "I'm exploring different styles to see what works for my space" at bounding box center [834, 185] width 285 height 42
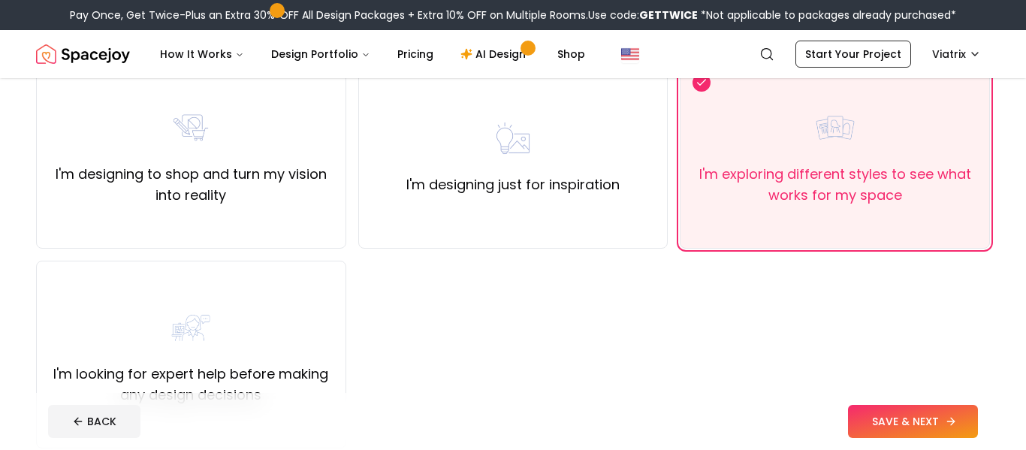
click at [894, 416] on button "SAVE & NEXT" at bounding box center [913, 421] width 130 height 33
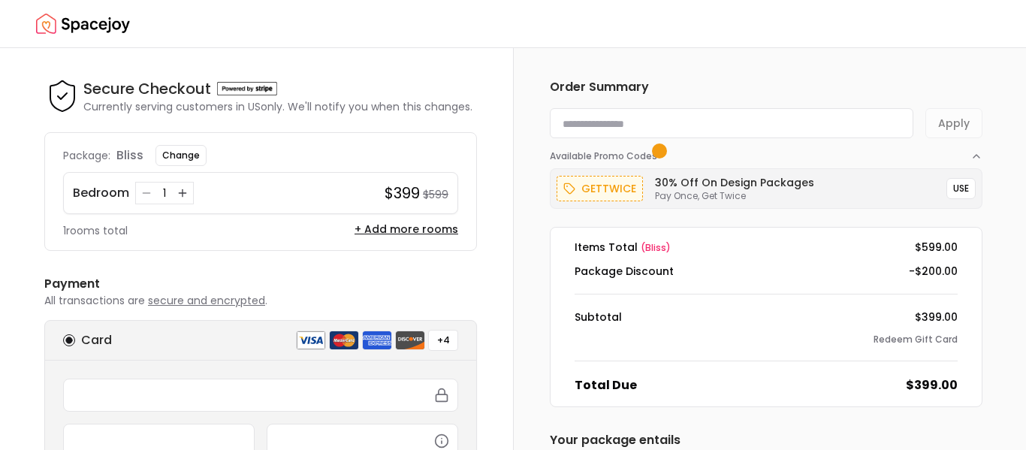
click at [91, 17] on img "Spacejoy" at bounding box center [83, 24] width 94 height 30
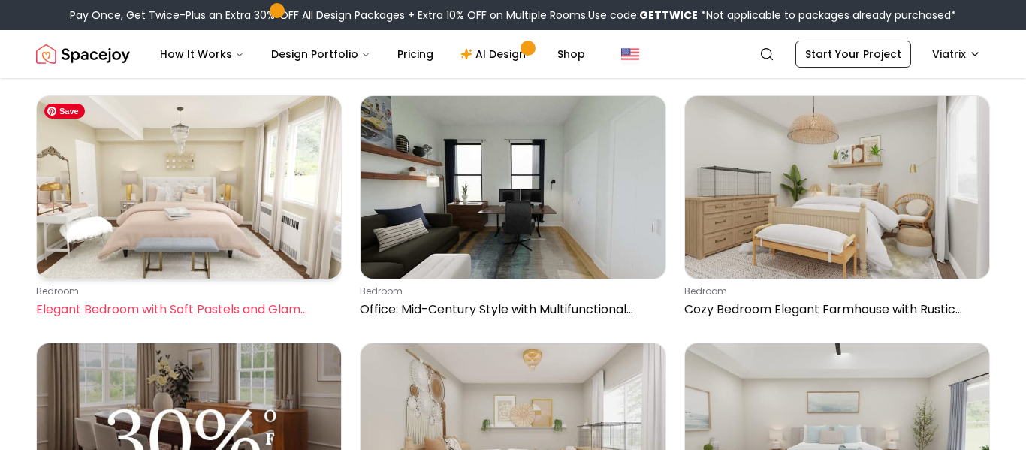
scroll to position [112, 0]
click at [113, 128] on img at bounding box center [189, 188] width 304 height 183
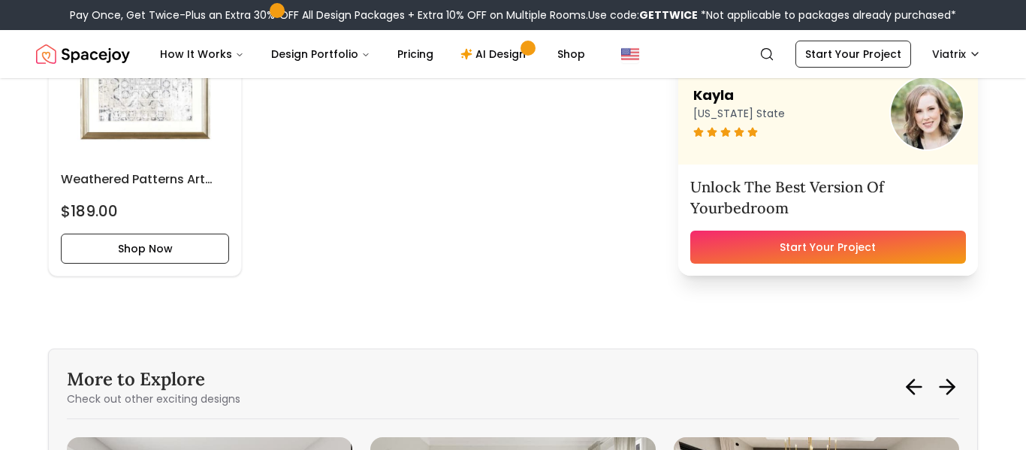
scroll to position [5089, 0]
